Goal: Download file/media

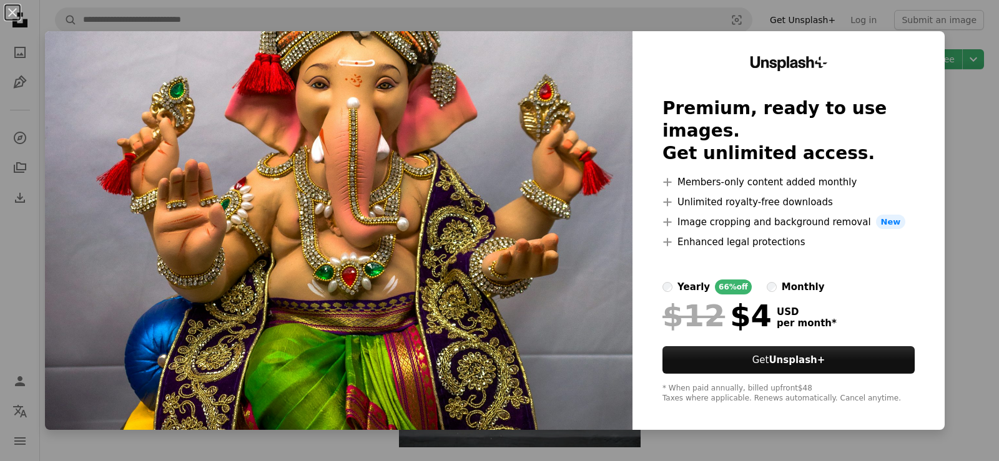
drag, startPoint x: 909, startPoint y: 1, endPoint x: 639, endPoint y: 13, distance: 269.4
click at [639, 13] on div "An X shape Unsplash+ Premium, ready to use images. Get unlimited access. A plus…" at bounding box center [499, 230] width 999 height 461
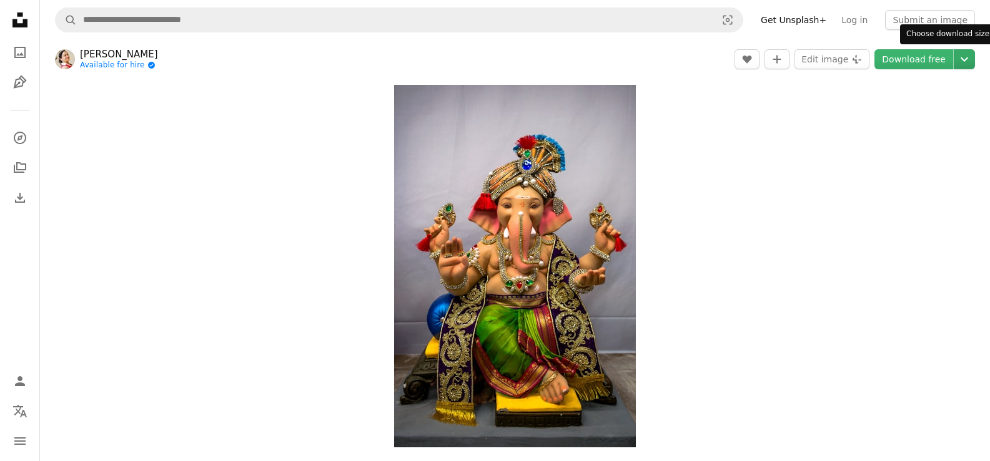
click at [962, 50] on button "Chevron down" at bounding box center [963, 59] width 21 height 20
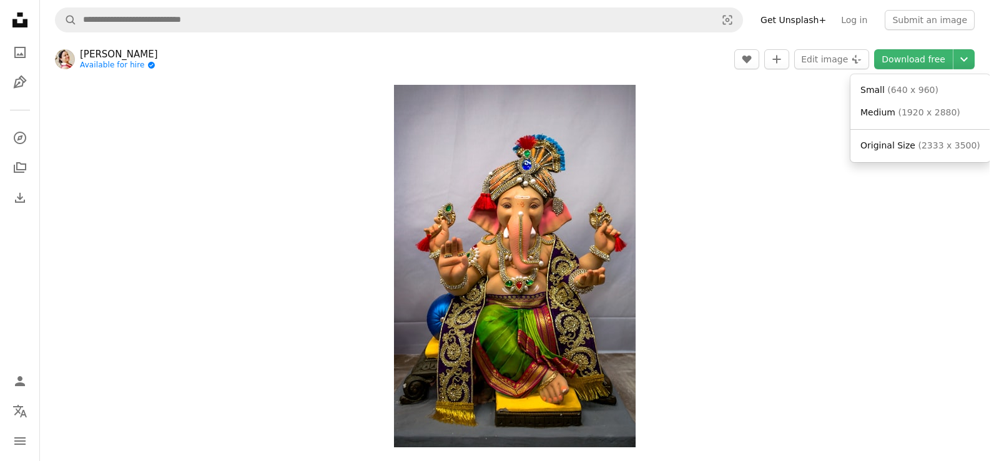
click at [884, 227] on body "Unsplash logo Unsplash Home A photo Pen Tool A compass A stack of folders Downl…" at bounding box center [495, 230] width 990 height 461
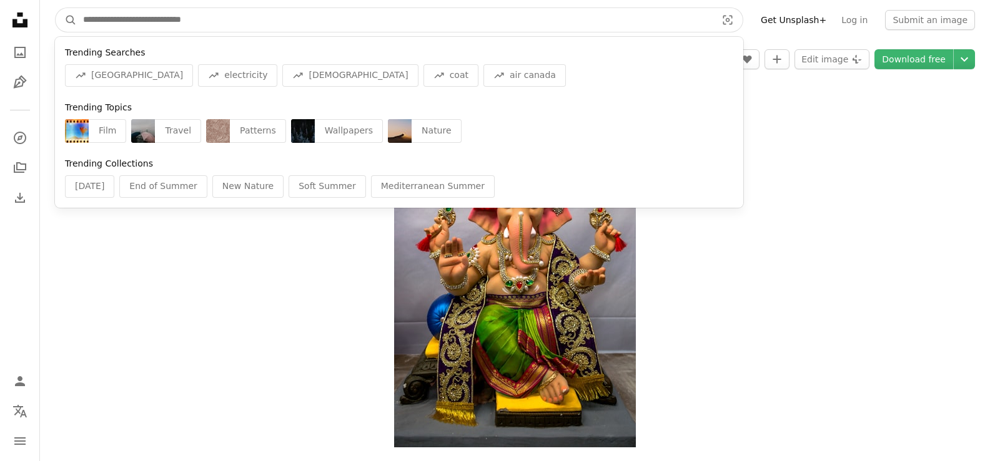
click at [351, 27] on input "Find visuals sitewide" at bounding box center [395, 20] width 636 height 24
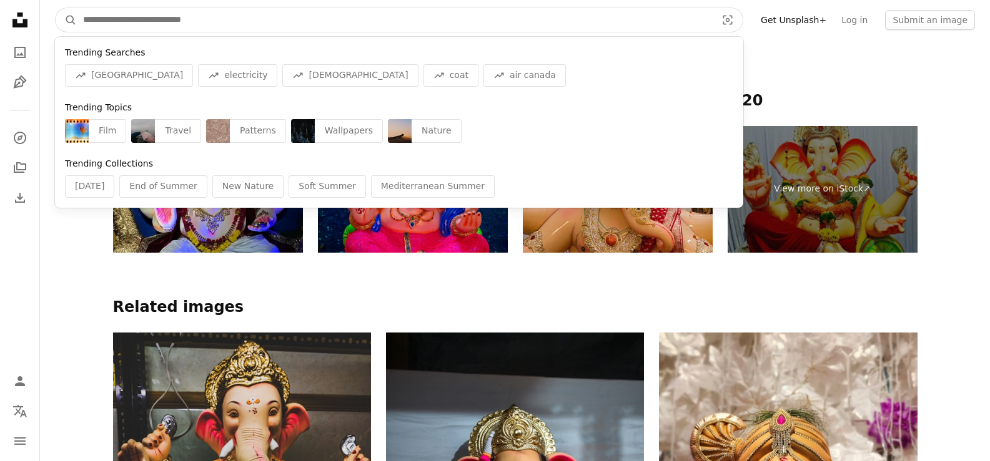
scroll to position [624, 0]
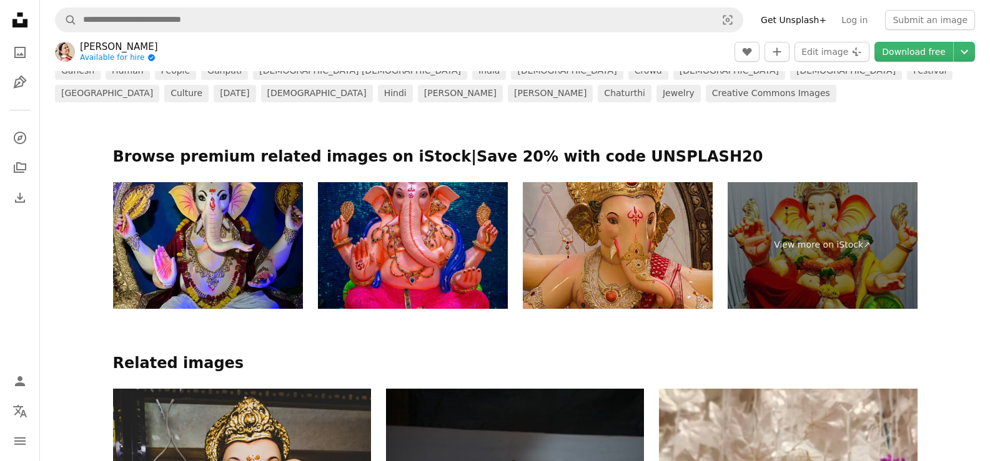
scroll to position [375, 0]
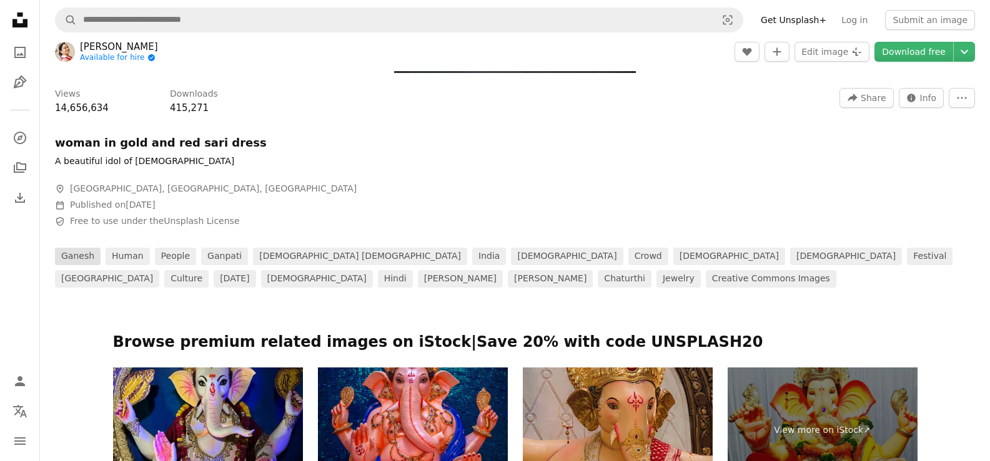
click at [77, 263] on link "ganesh" at bounding box center [78, 256] width 46 height 17
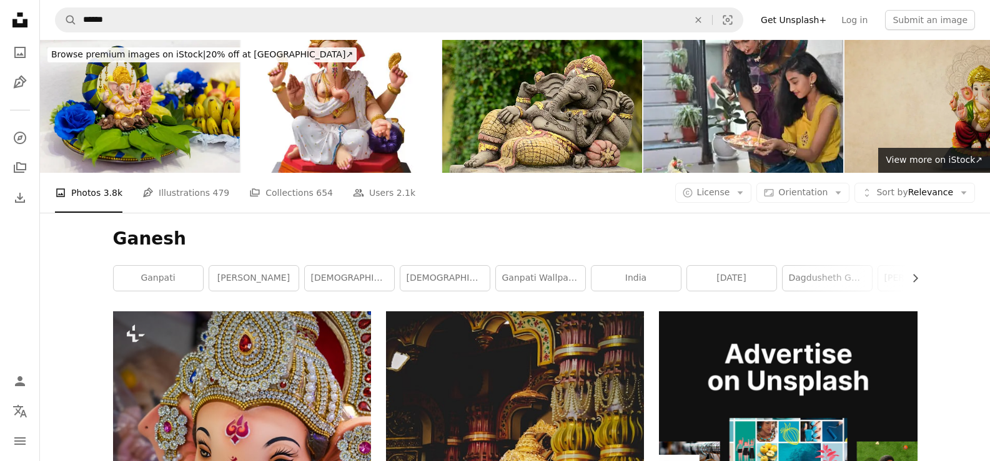
click at [941, 135] on img at bounding box center [944, 106] width 200 height 133
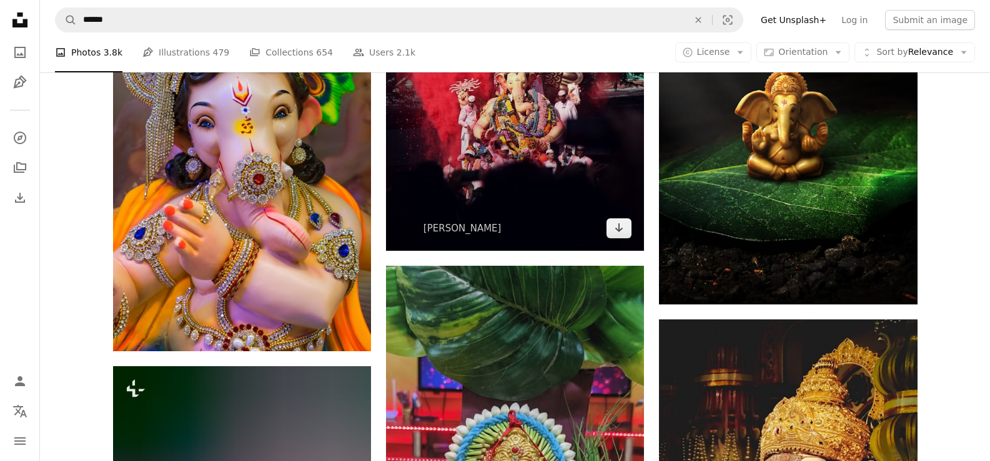
scroll to position [812, 0]
